Goal: Task Accomplishment & Management: Manage account settings

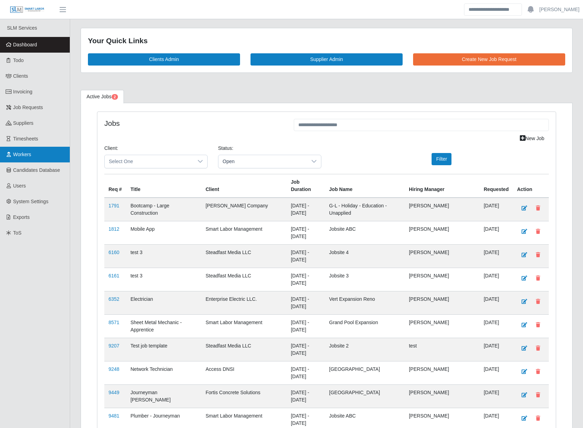
click at [29, 154] on span "Workers" at bounding box center [22, 155] width 18 height 6
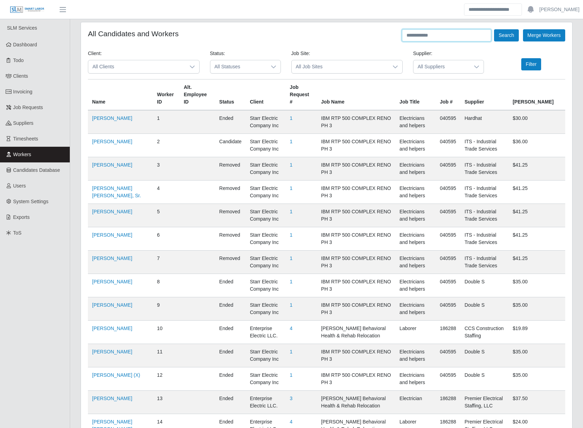
click at [438, 33] on input "text" at bounding box center [446, 35] width 89 height 12
type input "**********"
click at [494, 29] on button "Search" at bounding box center [506, 35] width 24 height 12
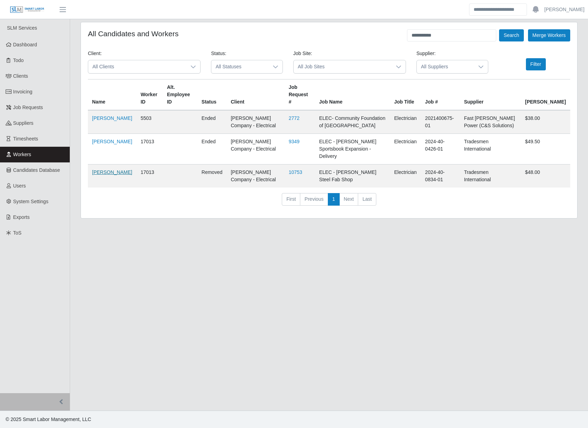
click at [96, 169] on link "[PERSON_NAME]" at bounding box center [112, 172] width 40 height 6
click at [93, 138] on td "Abner Corzo" at bounding box center [112, 149] width 48 height 31
click at [96, 139] on link "Abner Corzo" at bounding box center [112, 142] width 40 height 6
click at [100, 116] on link "Abner Corzo" at bounding box center [112, 118] width 40 height 6
click at [102, 115] on link "Abner Corzo" at bounding box center [112, 118] width 40 height 6
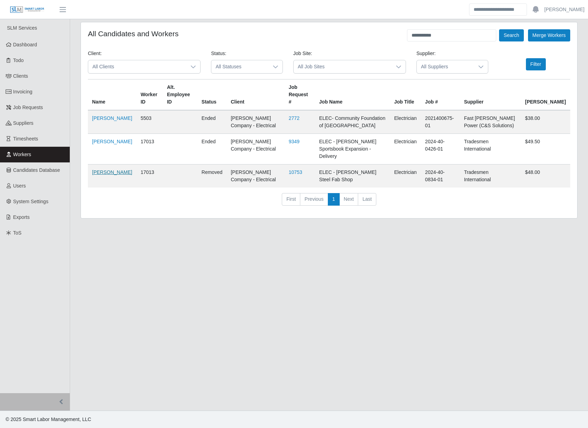
click at [94, 169] on link "Abner Corzo" at bounding box center [112, 172] width 40 height 6
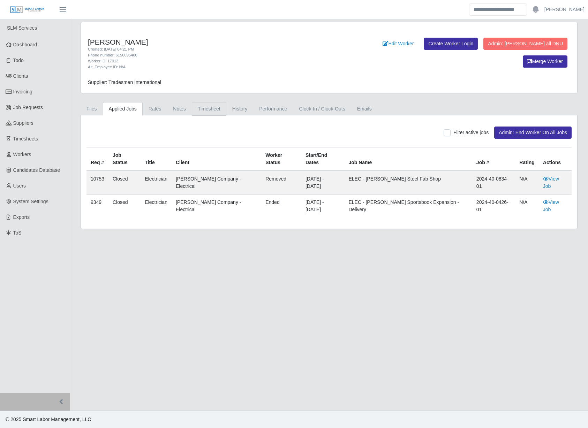
click at [206, 108] on link "Timesheet" at bounding box center [209, 109] width 35 height 14
click at [205, 110] on link "Timesheet" at bounding box center [209, 109] width 35 height 14
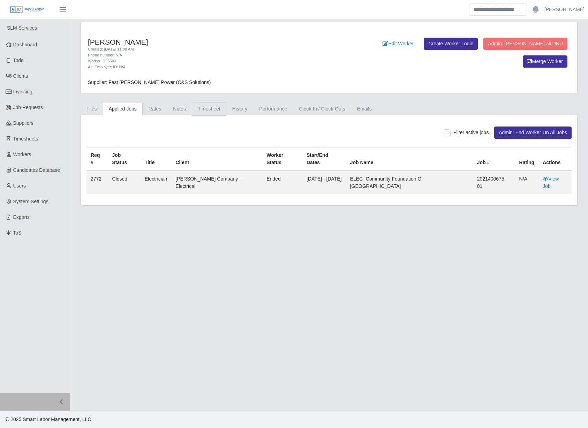
click at [206, 109] on link "Timesheet" at bounding box center [209, 109] width 35 height 14
click at [198, 107] on link "Timesheet" at bounding box center [209, 109] width 35 height 14
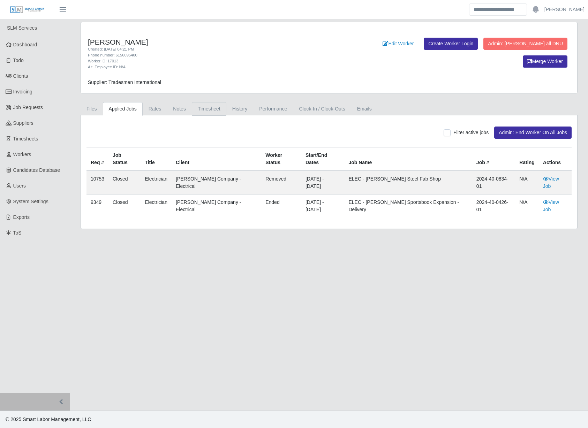
click at [206, 111] on link "Timesheet" at bounding box center [209, 109] width 35 height 14
